Goal: Task Accomplishment & Management: Complete application form

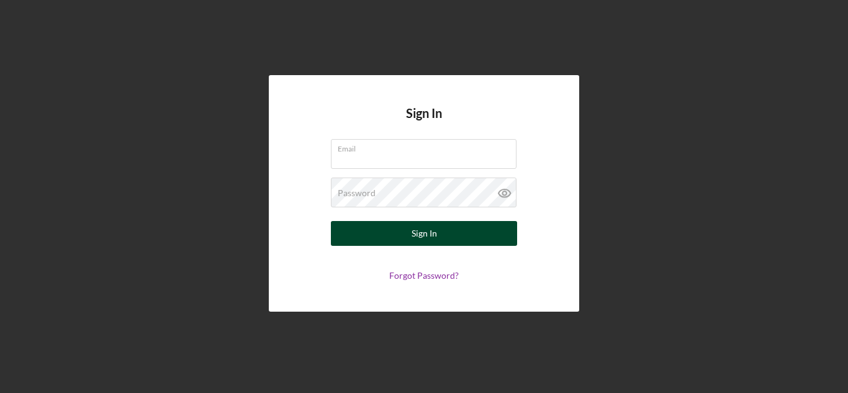
type input "[EMAIL_ADDRESS][DOMAIN_NAME]"
click at [417, 240] on div "Sign In" at bounding box center [424, 233] width 25 height 25
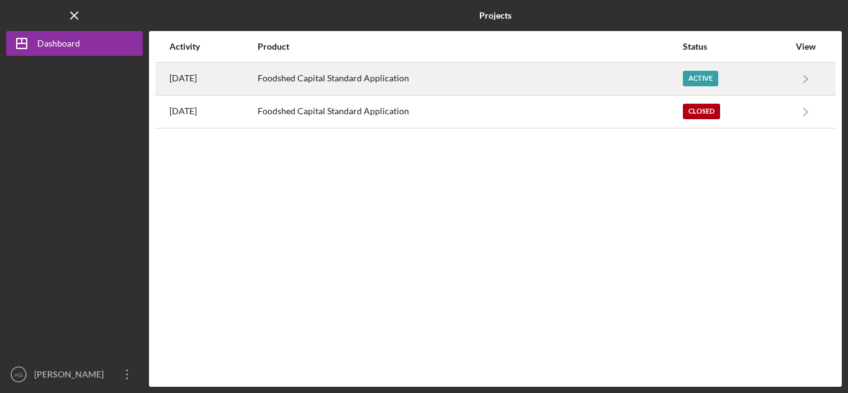
click at [564, 88] on div "Foodshed Capital Standard Application" at bounding box center [470, 78] width 424 height 31
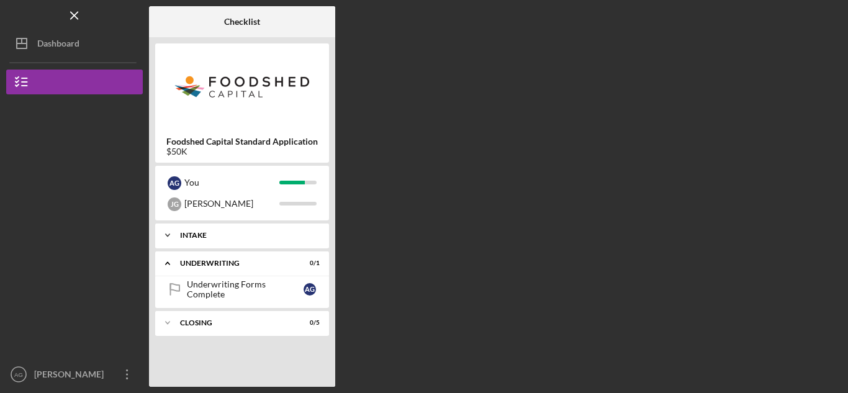
click at [190, 238] on div "Intake" at bounding box center [246, 235] width 133 height 7
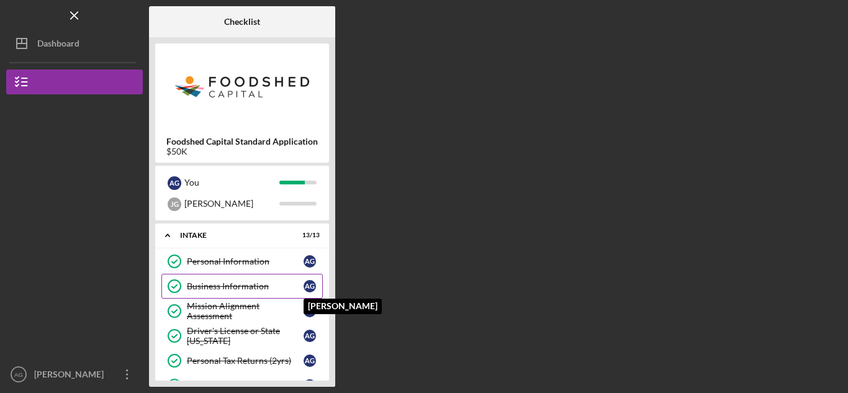
scroll to position [291, 0]
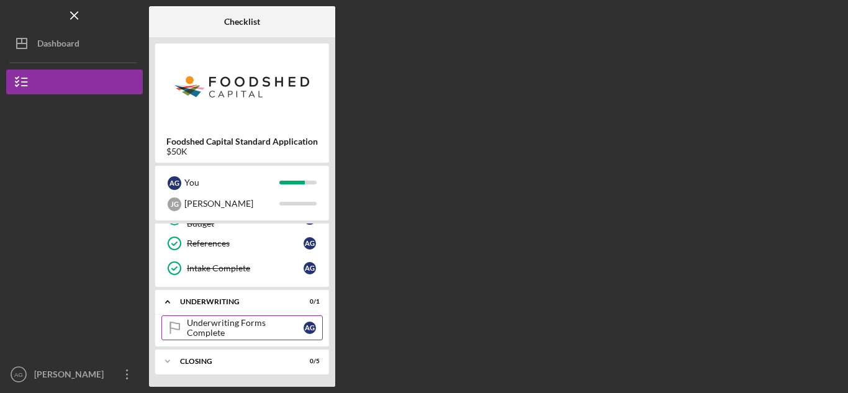
click at [264, 331] on div "Underwriting Forms Complete" at bounding box center [245, 328] width 117 height 20
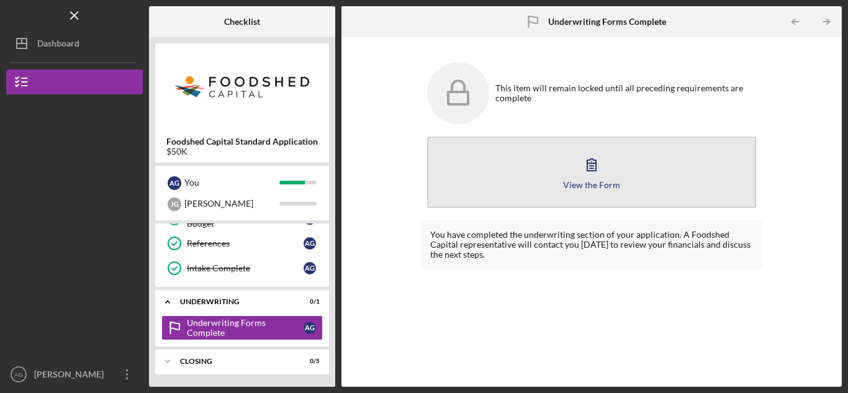
click at [595, 184] on div "View the Form" at bounding box center [591, 184] width 57 height 9
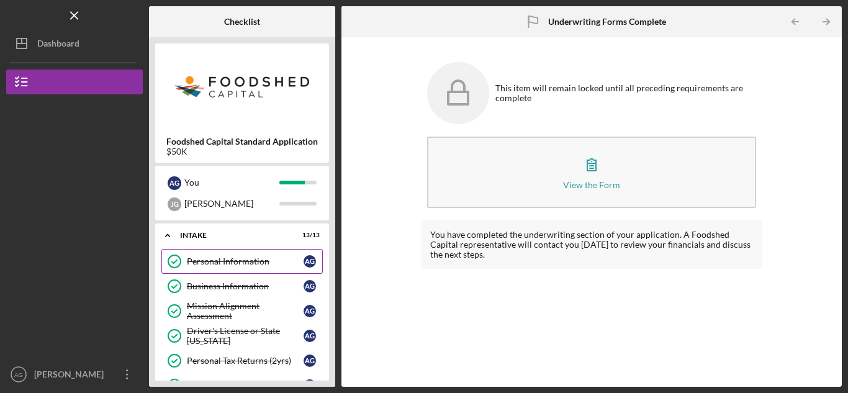
click at [263, 262] on div "Personal Information" at bounding box center [245, 261] width 117 height 10
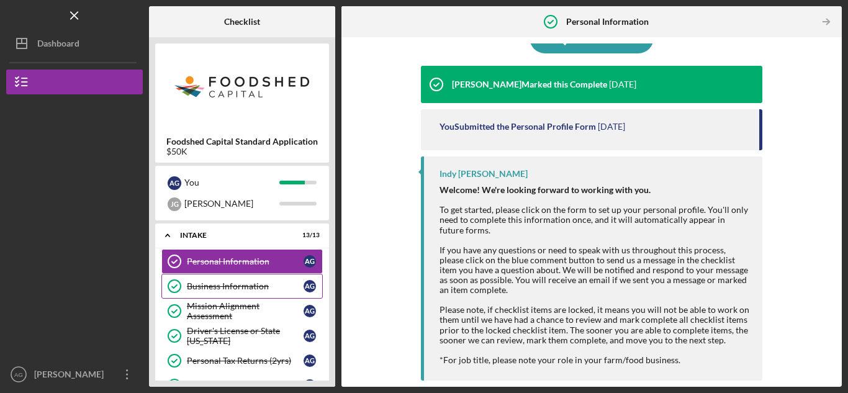
click at [243, 287] on div "Business Information" at bounding box center [245, 286] width 117 height 10
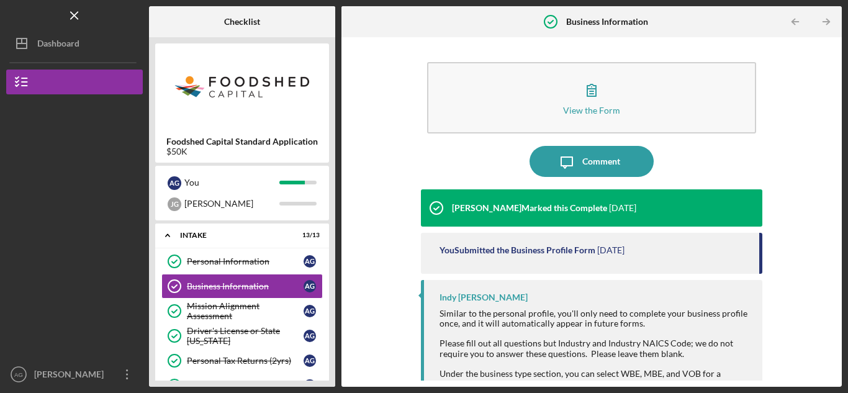
scroll to position [43, 0]
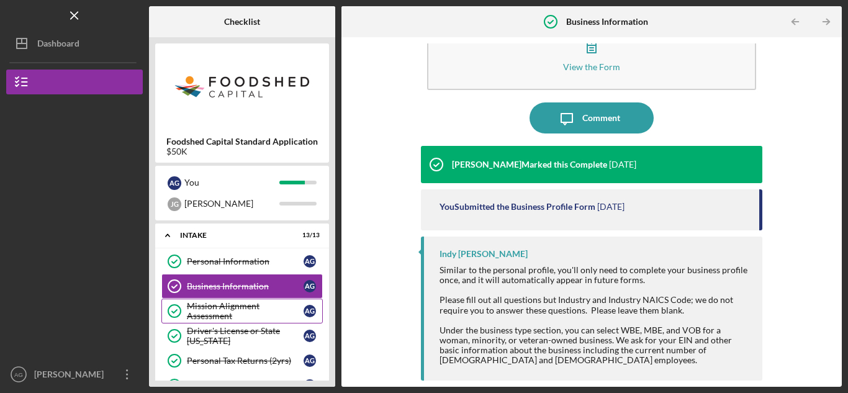
click at [212, 305] on div "Mission Alignment Assessment" at bounding box center [245, 311] width 117 height 20
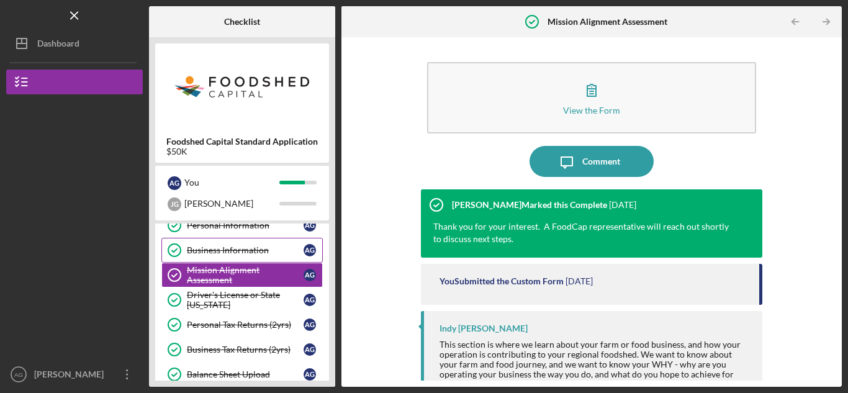
scroll to position [37, 0]
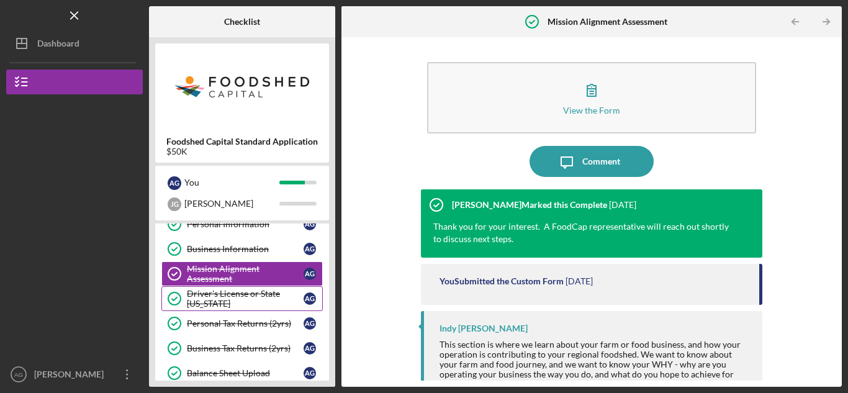
click at [257, 300] on div "Driver's License or State [US_STATE]" at bounding box center [245, 299] width 117 height 20
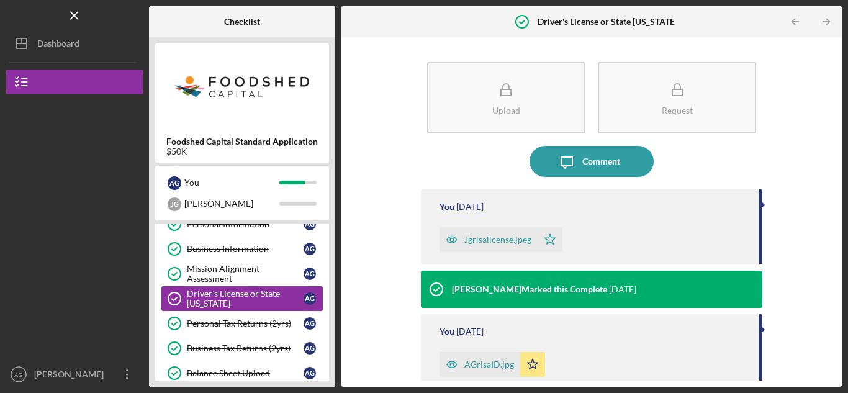
scroll to position [64, 0]
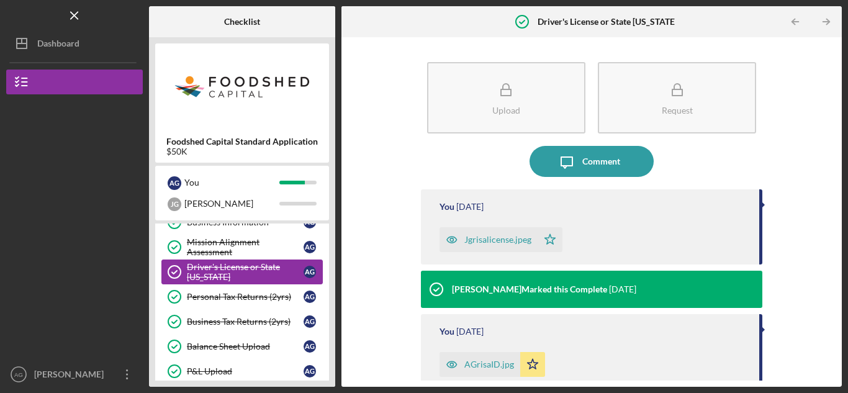
click at [257, 300] on div "Personal Tax Returns (2yrs)" at bounding box center [245, 297] width 117 height 10
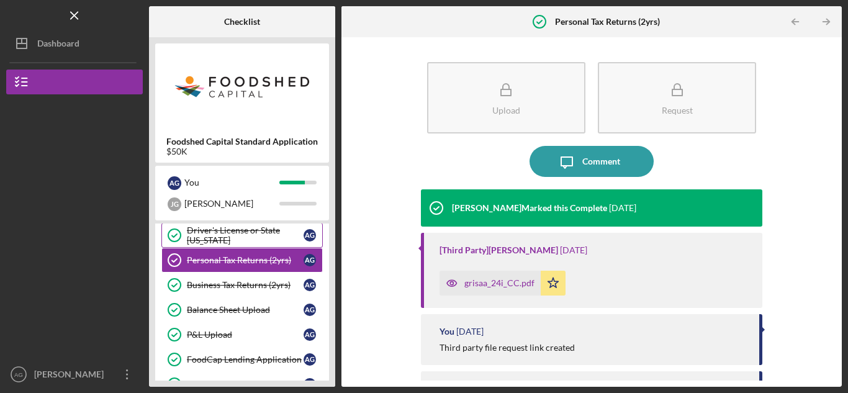
scroll to position [103, 0]
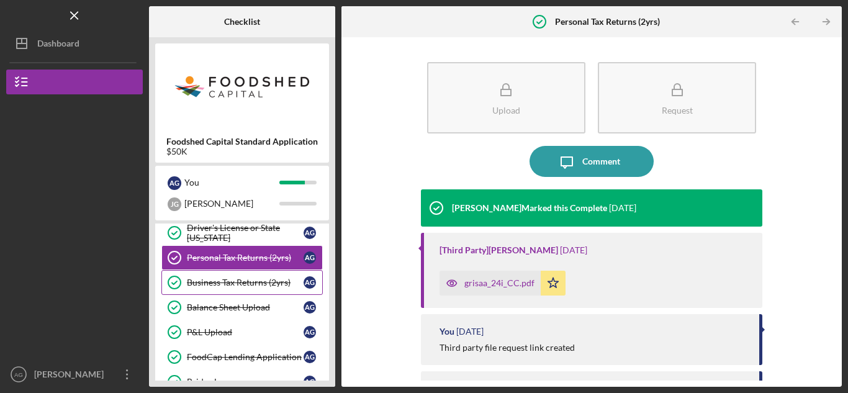
click at [242, 279] on div "Business Tax Returns (2yrs)" at bounding box center [245, 282] width 117 height 10
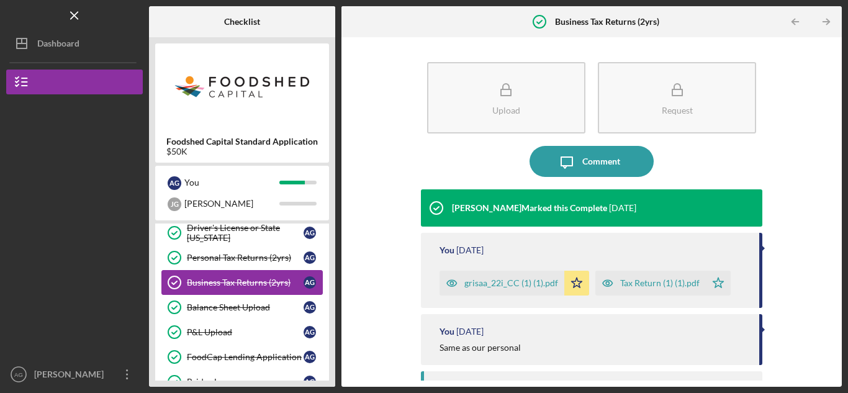
scroll to position [137, 0]
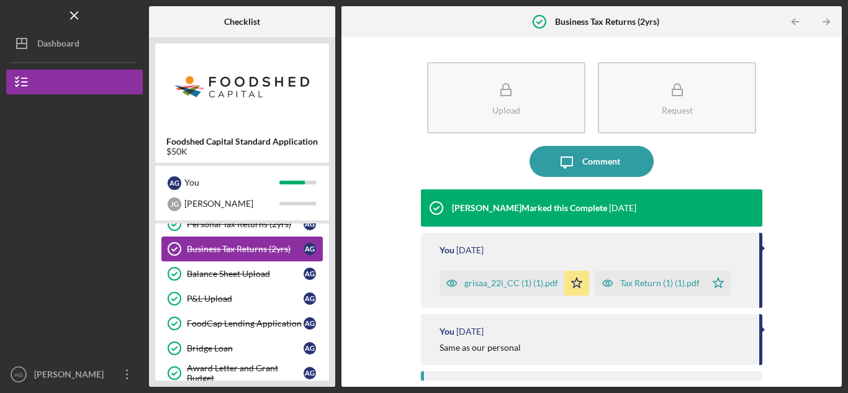
click at [242, 279] on link "Balance Sheet Upload Balance Sheet Upload A G" at bounding box center [241, 273] width 161 height 25
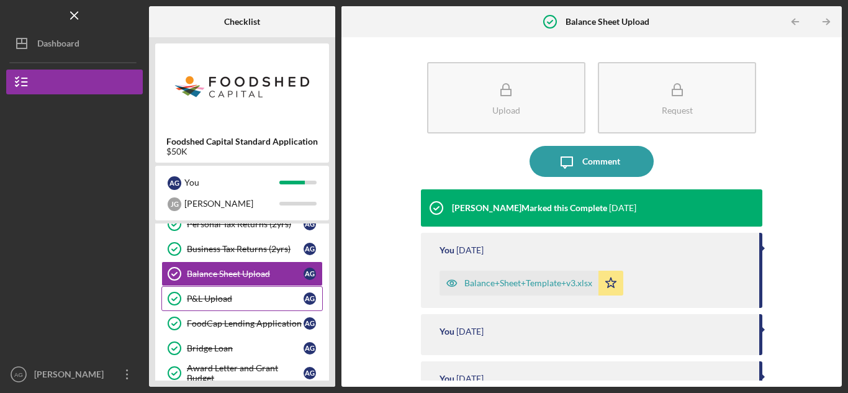
click at [237, 299] on div "P&L Upload" at bounding box center [245, 299] width 117 height 10
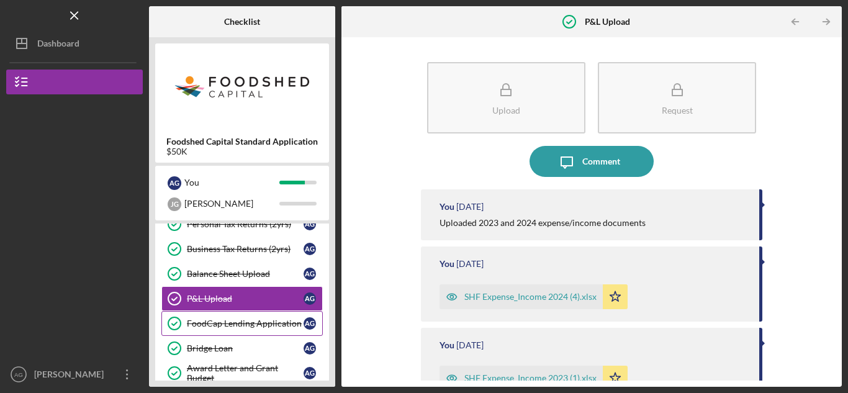
click at [234, 320] on div "FoodCap Lending Application" at bounding box center [245, 323] width 117 height 10
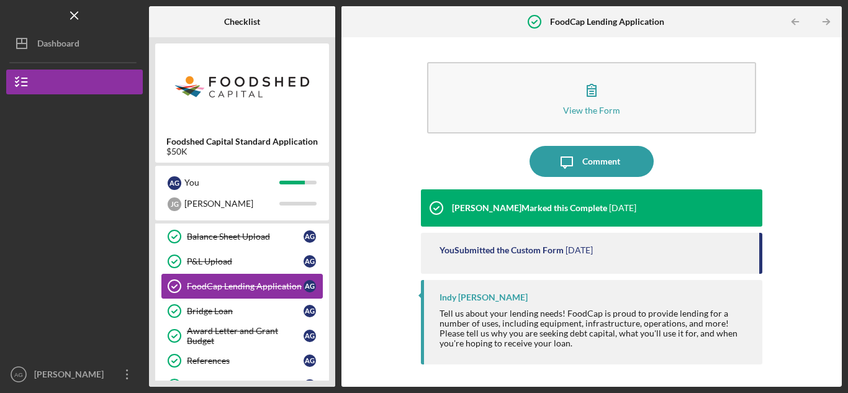
scroll to position [176, 0]
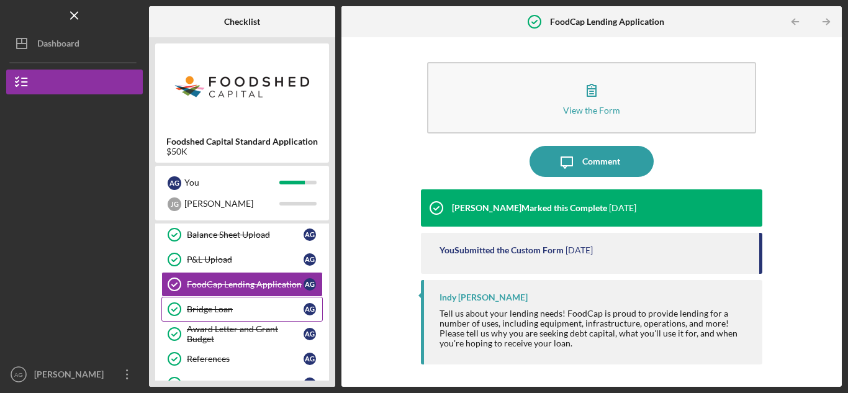
click at [225, 316] on link "Bridge Loan Bridge Loan A G" at bounding box center [241, 309] width 161 height 25
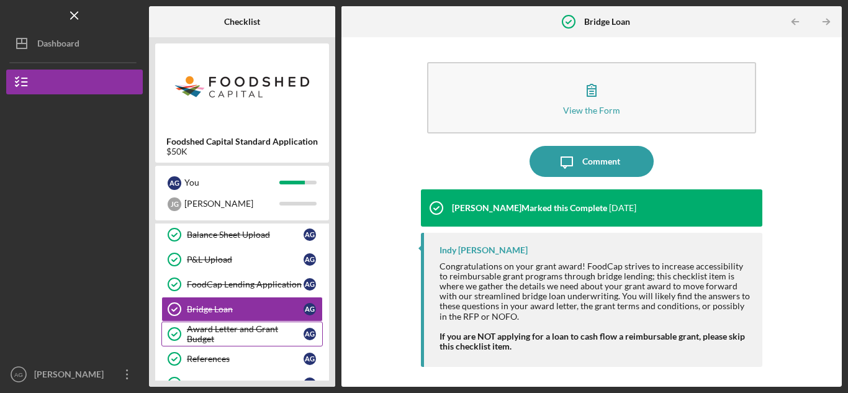
click at [228, 330] on div "Award Letter and Grant Budget" at bounding box center [245, 334] width 117 height 20
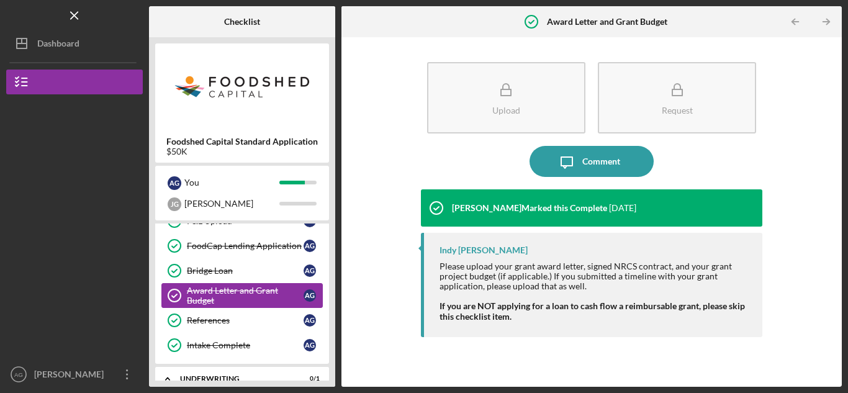
scroll to position [219, 0]
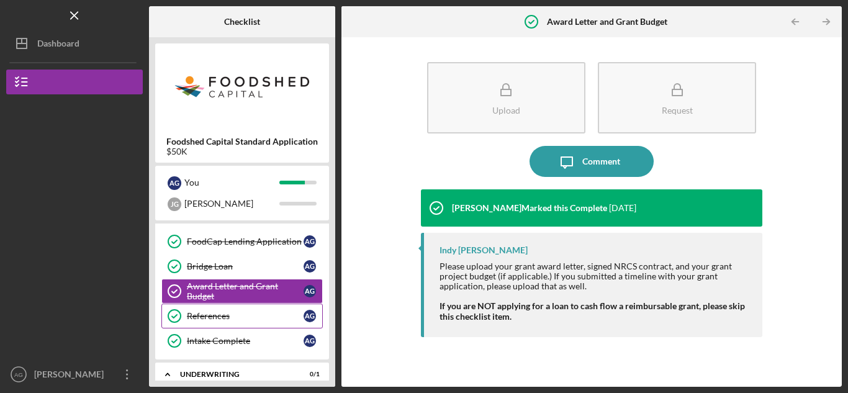
click at [236, 318] on div "References" at bounding box center [245, 316] width 117 height 10
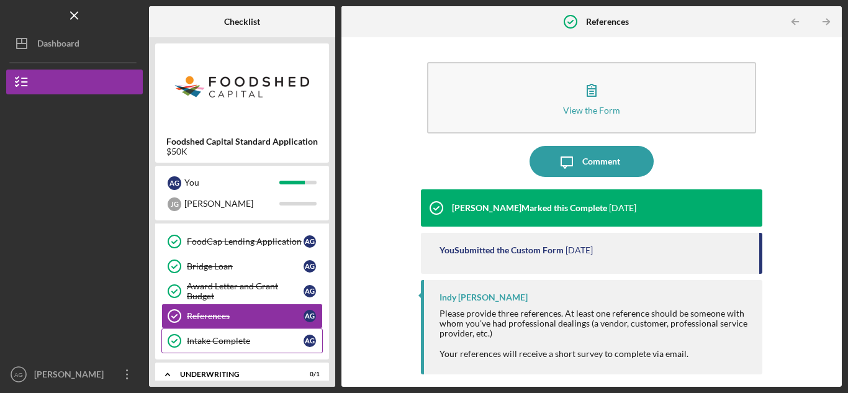
click at [232, 339] on div "Intake Complete" at bounding box center [245, 341] width 117 height 10
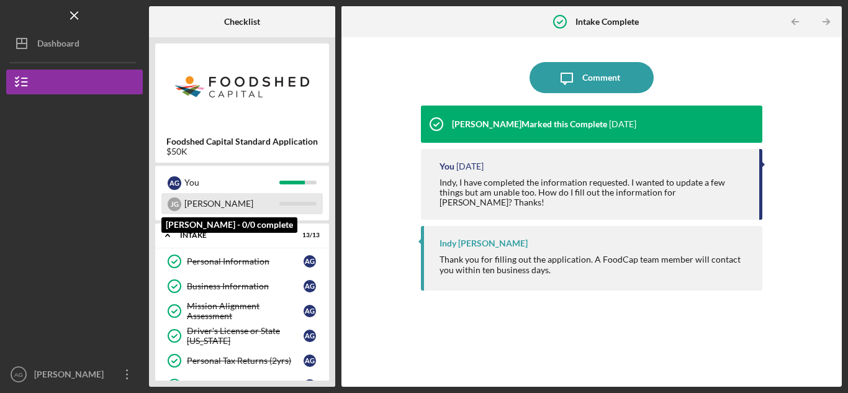
click at [269, 207] on div "[PERSON_NAME]" at bounding box center [231, 203] width 95 height 21
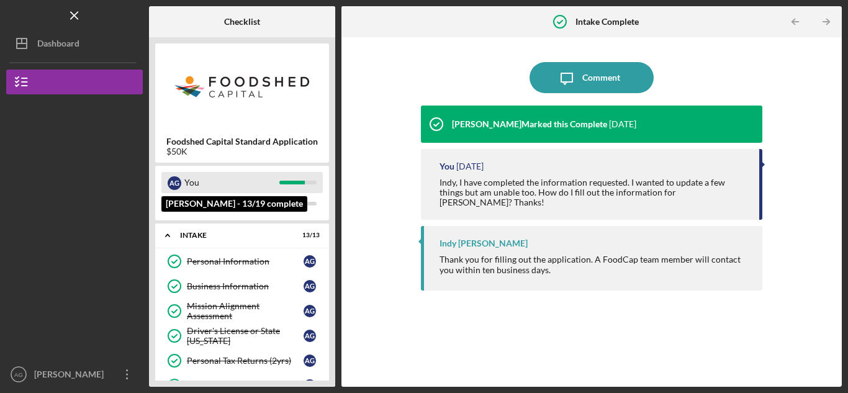
click at [254, 185] on div "You" at bounding box center [231, 182] width 95 height 21
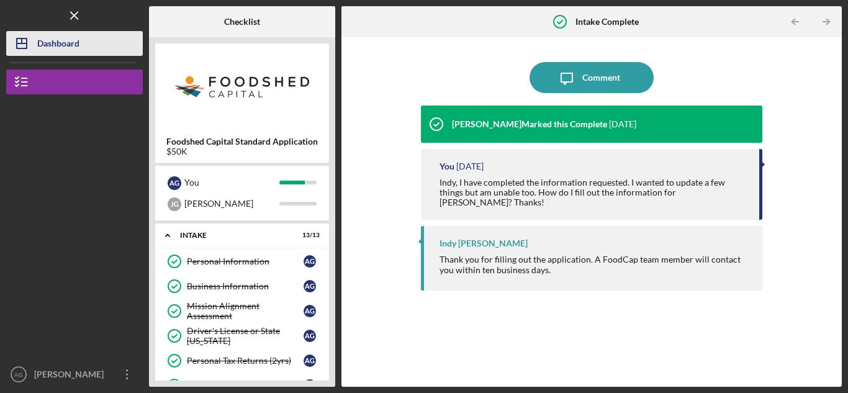
click at [74, 48] on div "Dashboard" at bounding box center [58, 45] width 42 height 28
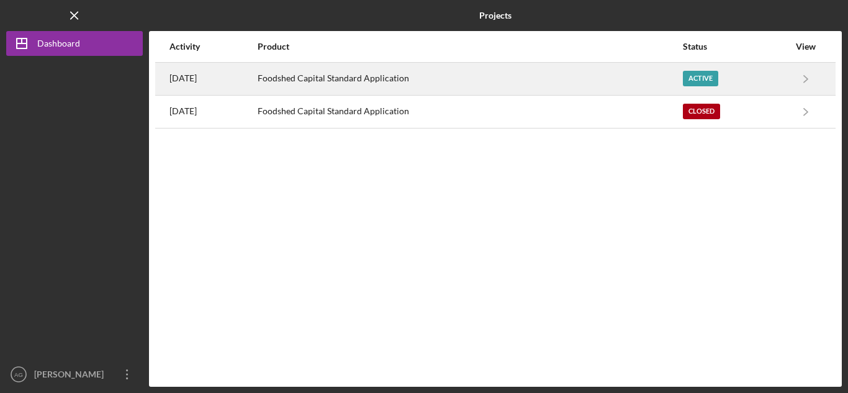
click at [221, 75] on div "[DATE]" at bounding box center [212, 78] width 87 height 31
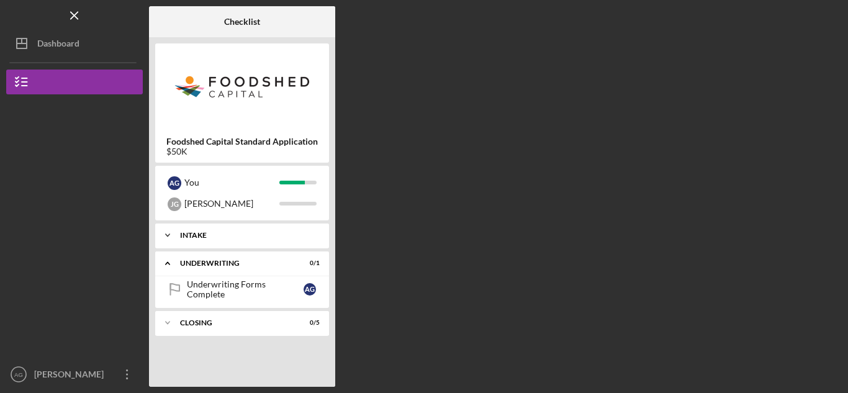
click at [214, 239] on div "Icon/Expander Intake 13 / 13" at bounding box center [242, 235] width 174 height 25
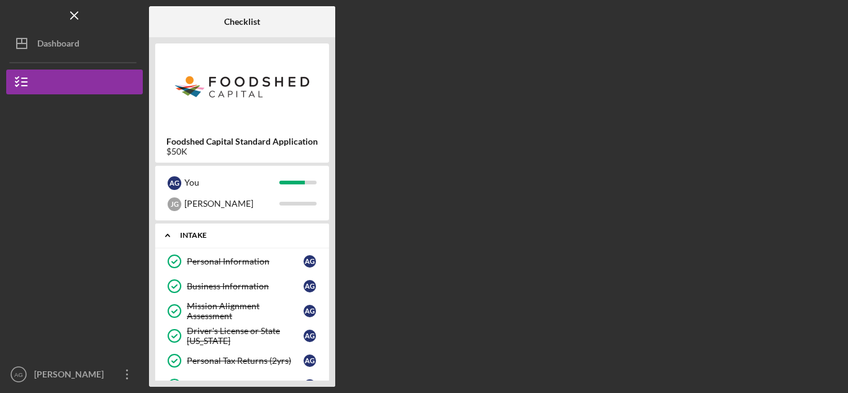
scroll to position [291, 0]
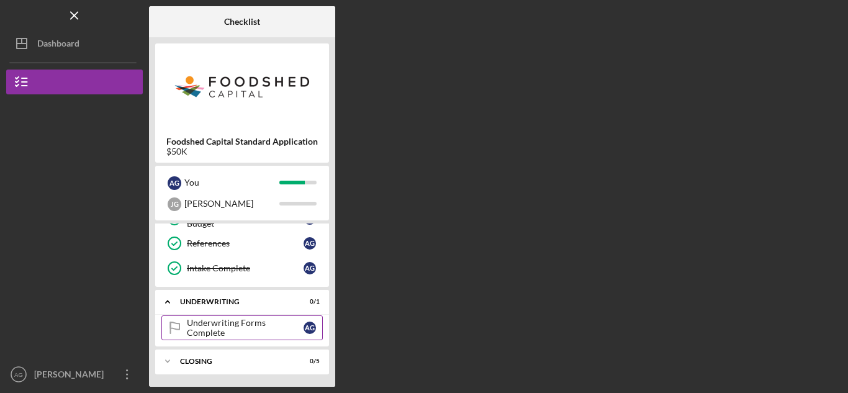
click at [239, 326] on div "Underwriting Forms Complete" at bounding box center [245, 328] width 117 height 20
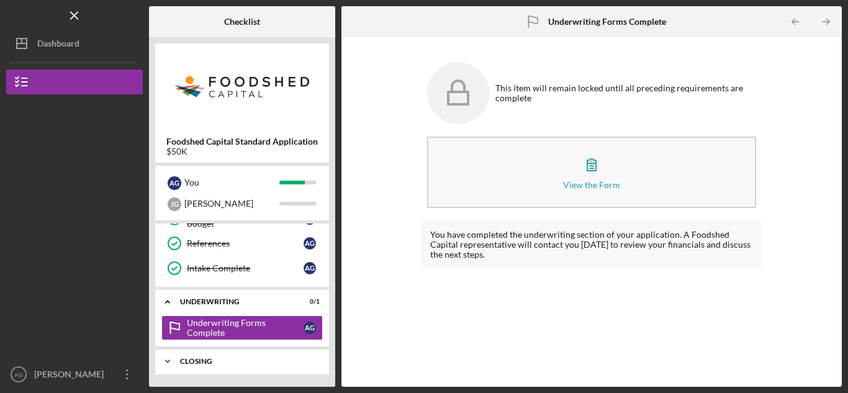
click at [191, 368] on div "Icon/Expander Closing 0 / 5" at bounding box center [242, 361] width 174 height 25
